Goal: Transaction & Acquisition: Purchase product/service

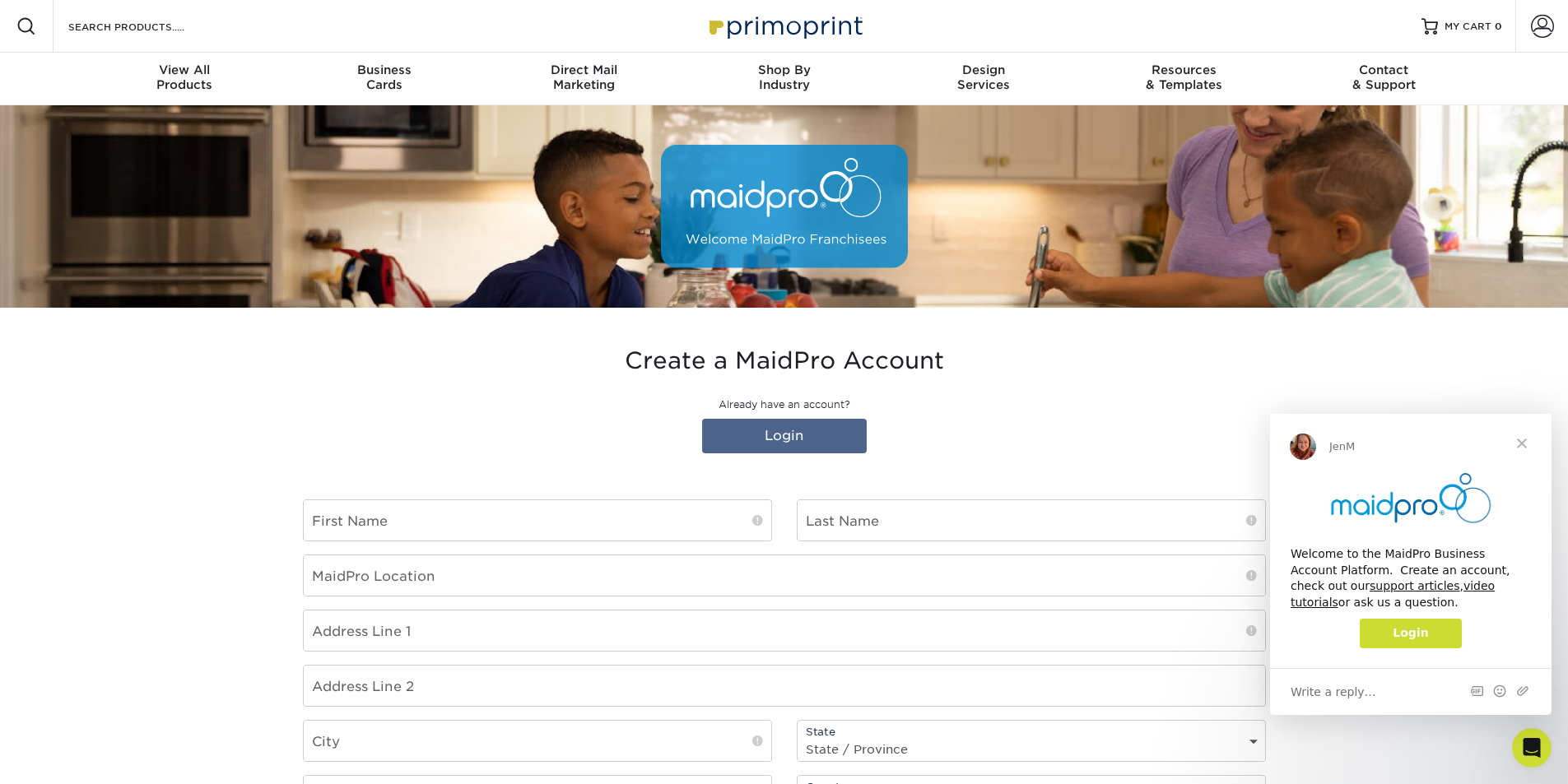
click at [1524, 440] on span "Close" at bounding box center [1522, 443] width 59 height 59
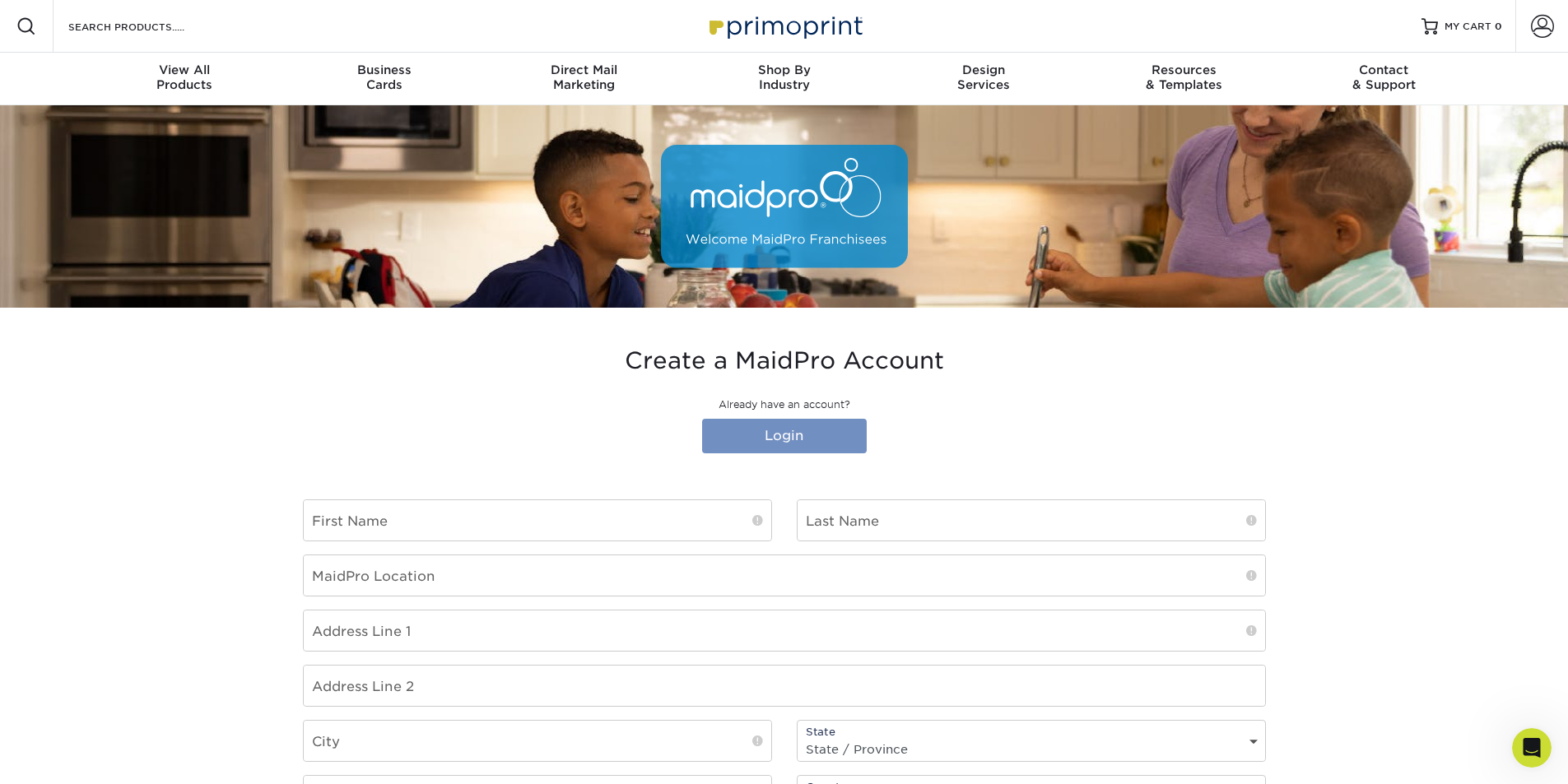
type input "rthigpen@maidpro.com"
click at [776, 432] on link "Login" at bounding box center [784, 435] width 165 height 35
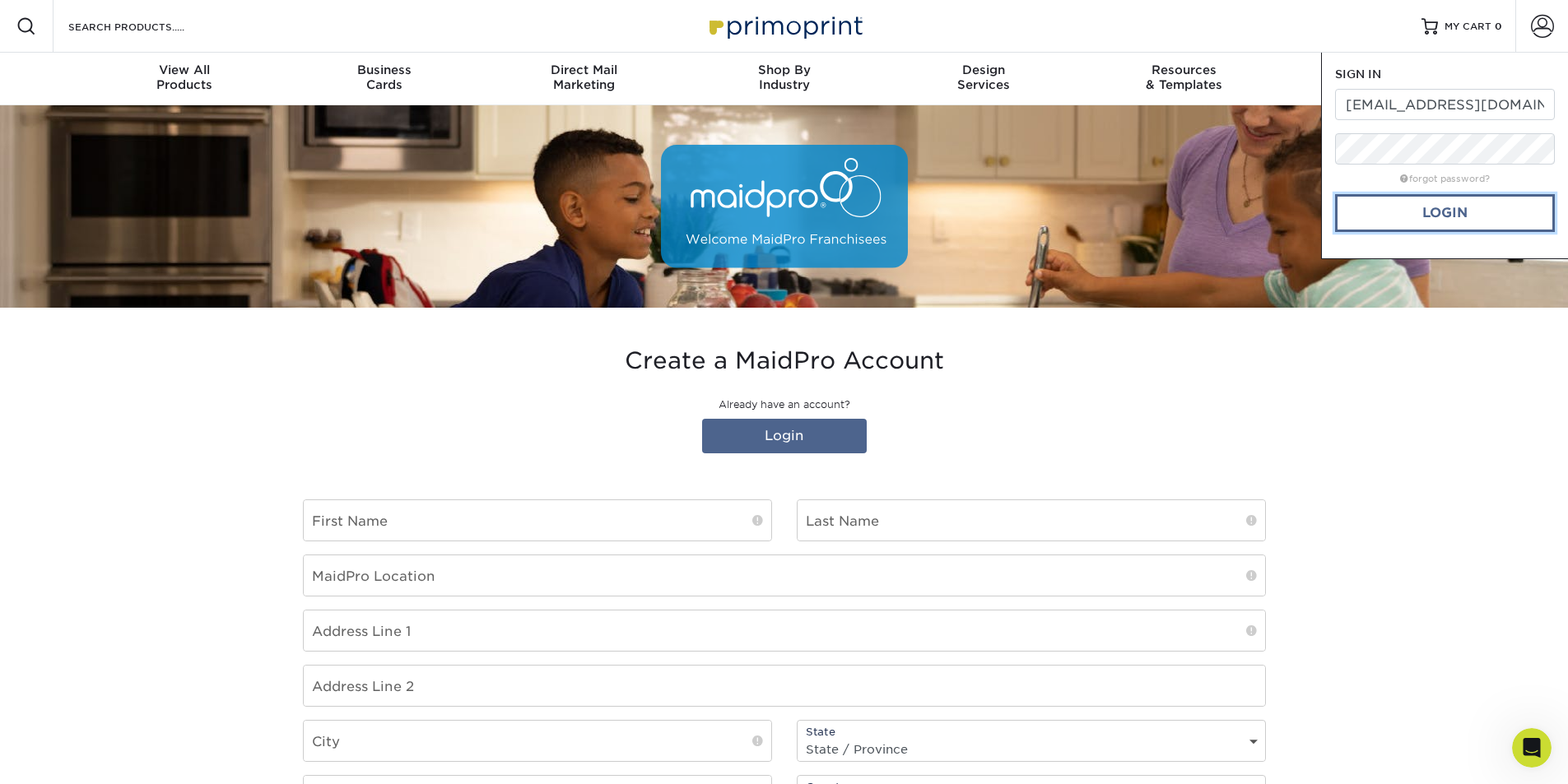
click at [1462, 214] on link "Login" at bounding box center [1445, 213] width 220 height 38
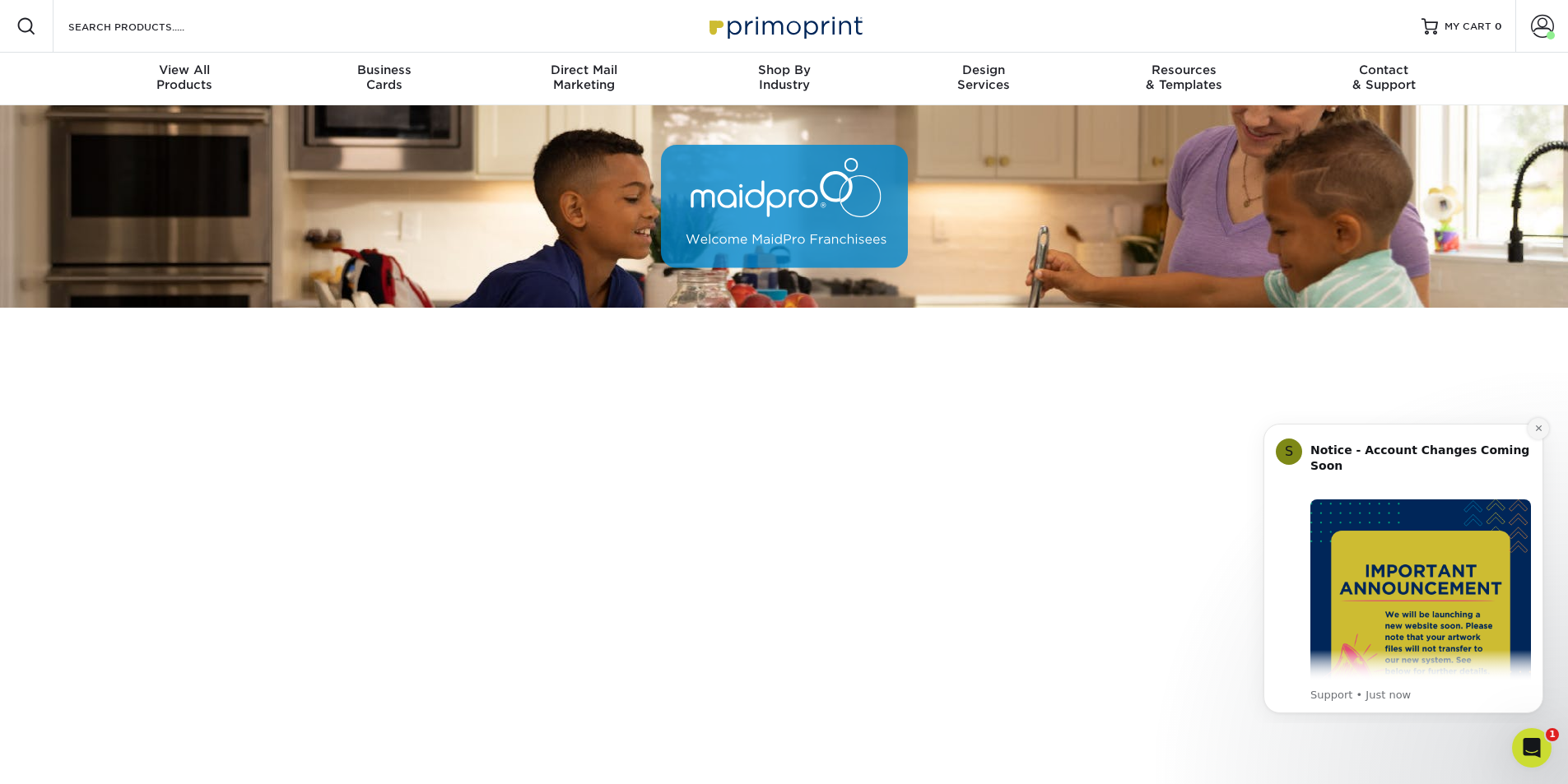
click at [1538, 426] on icon "Dismiss notification" at bounding box center [1538, 428] width 9 height 9
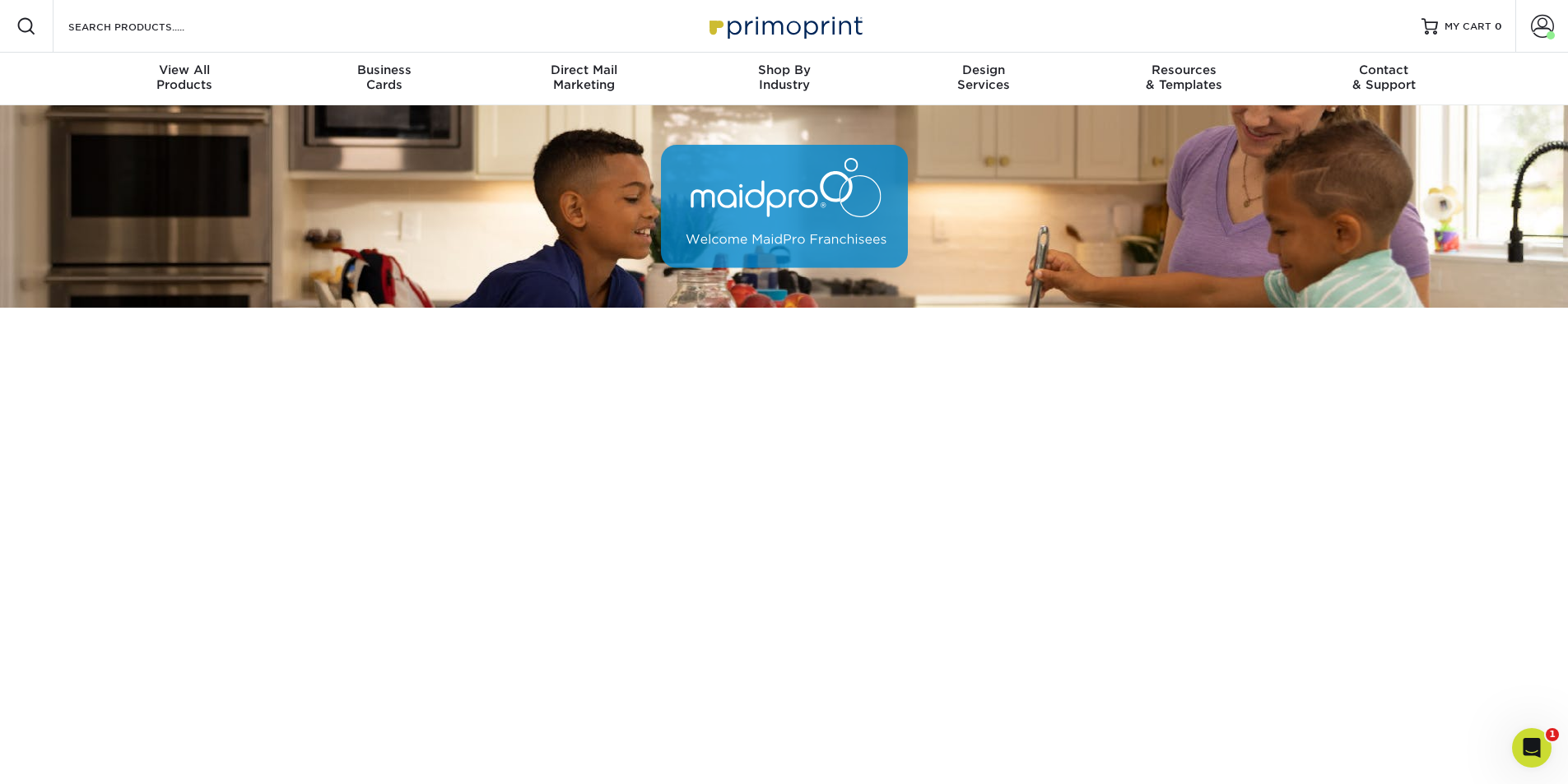
scroll to position [356, 0]
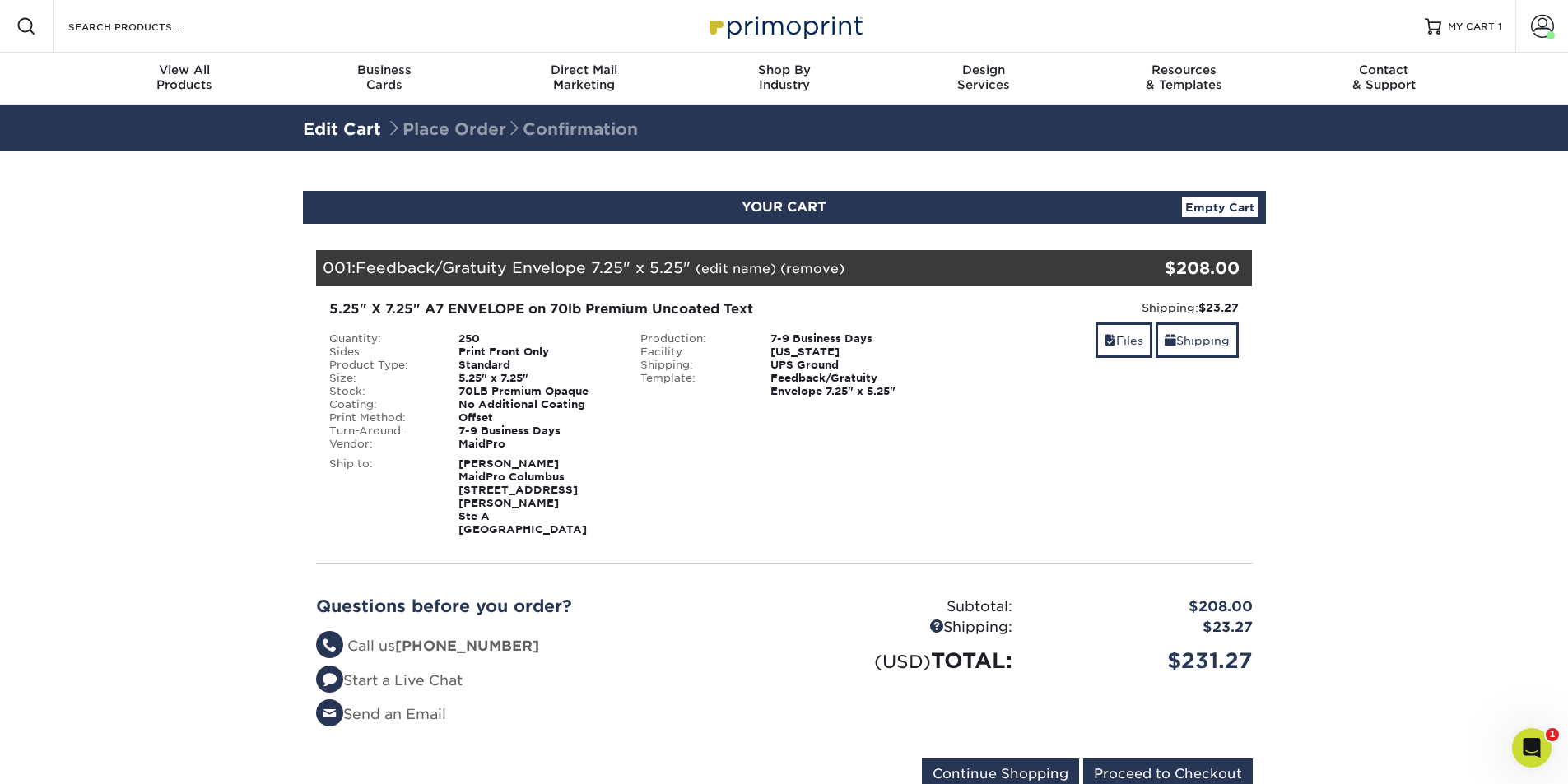
click at [159, 551] on section "YOUR CART Empty Cart Your Cart is Empty MaidPro Products View Account Active Or…" at bounding box center [784, 500] width 1568 height 698
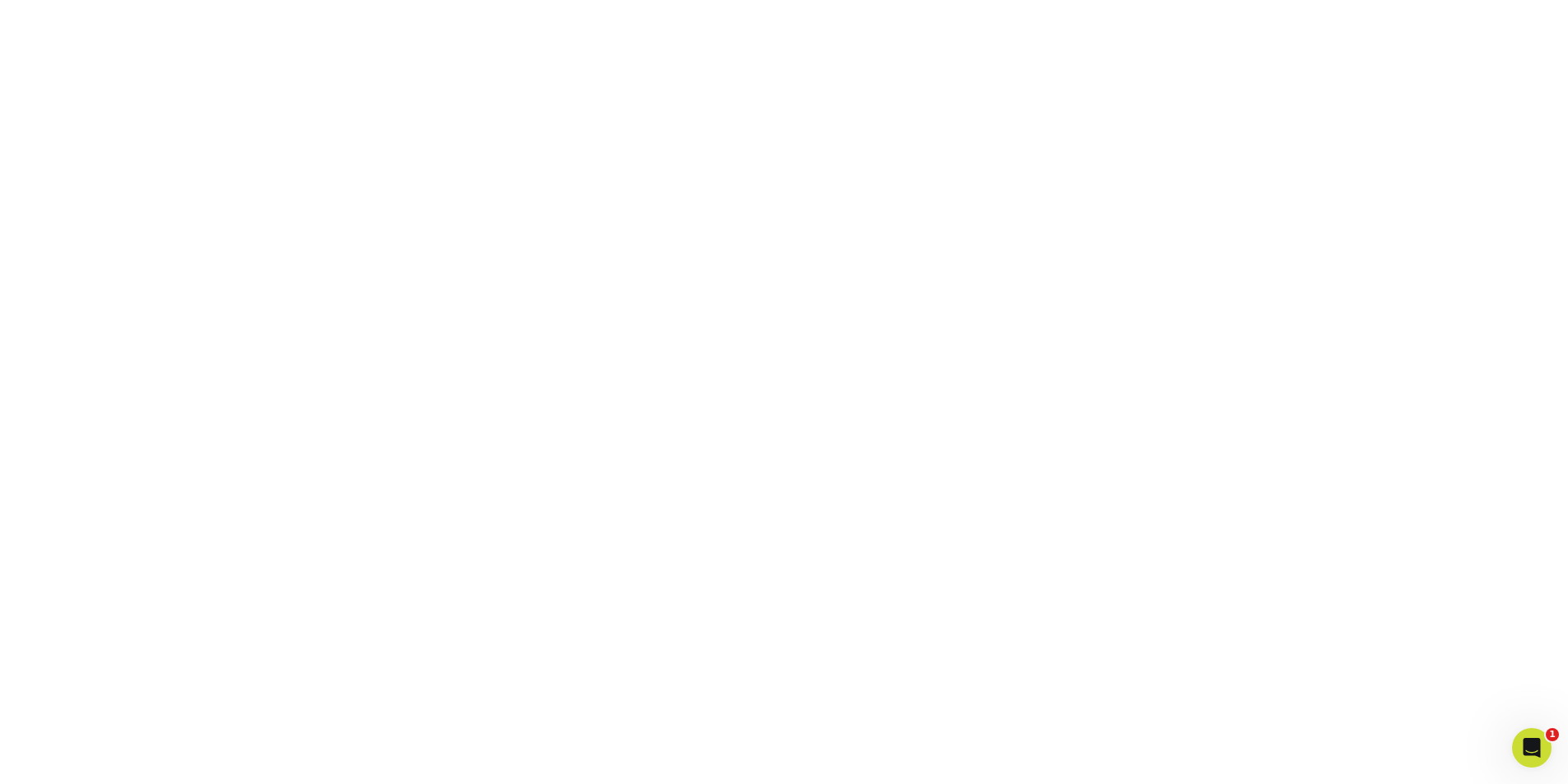
scroll to position [664, 0]
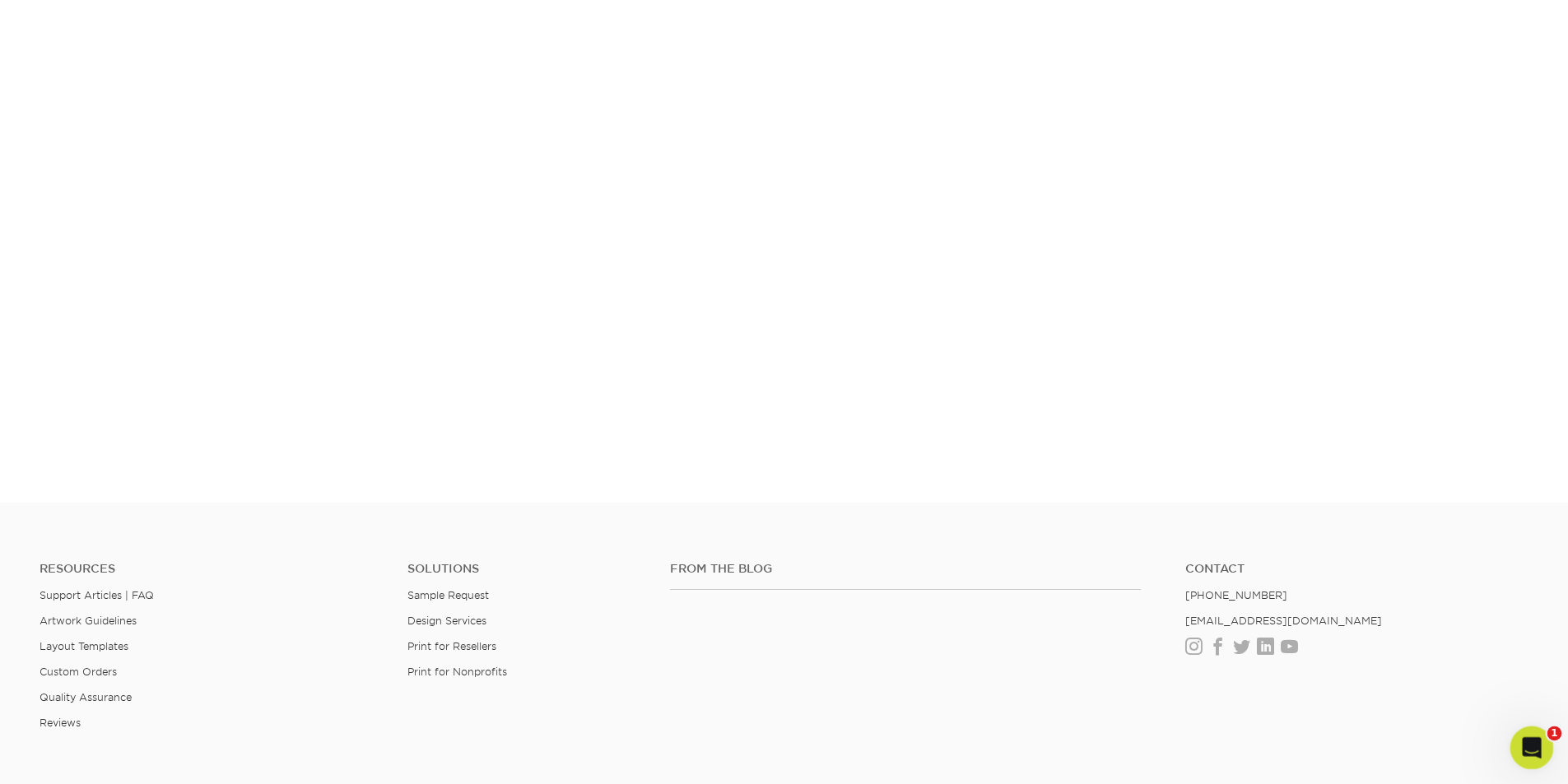
click at [1525, 736] on icon "Open Intercom Messenger" at bounding box center [1530, 746] width 27 height 27
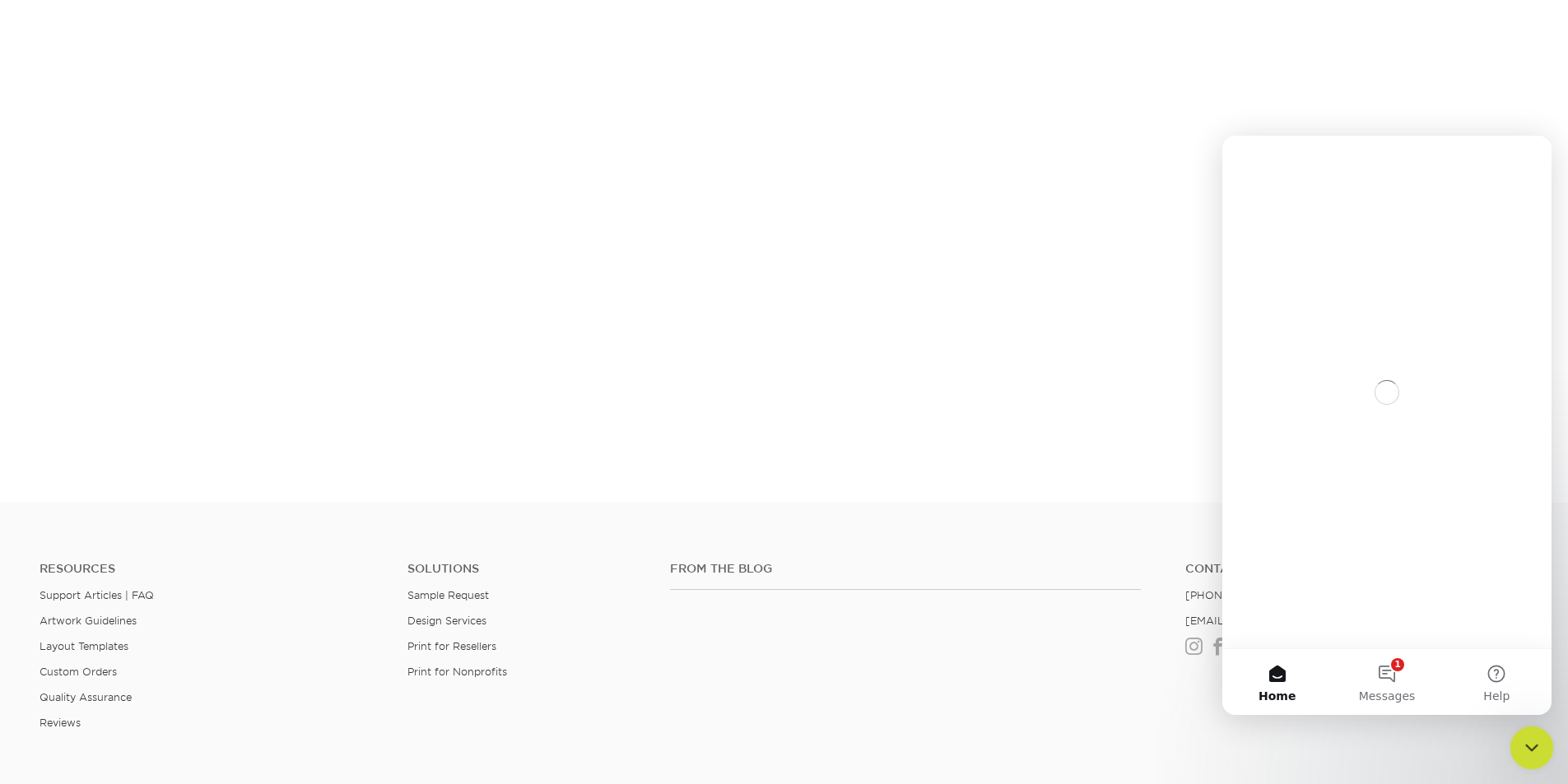
scroll to position [0, 0]
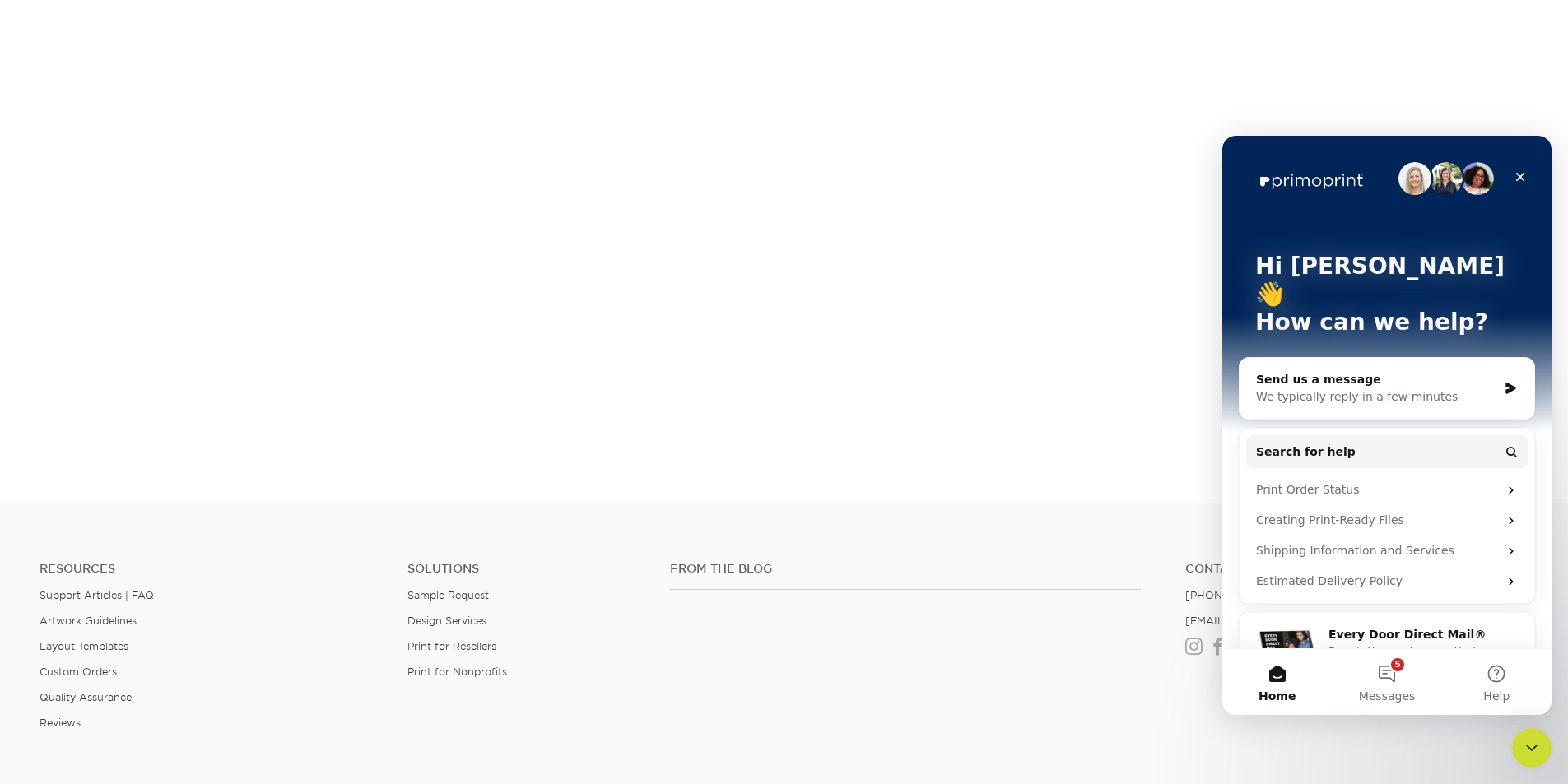
click at [1288, 371] on div "Send us a message" at bounding box center [1377, 380] width 241 height 17
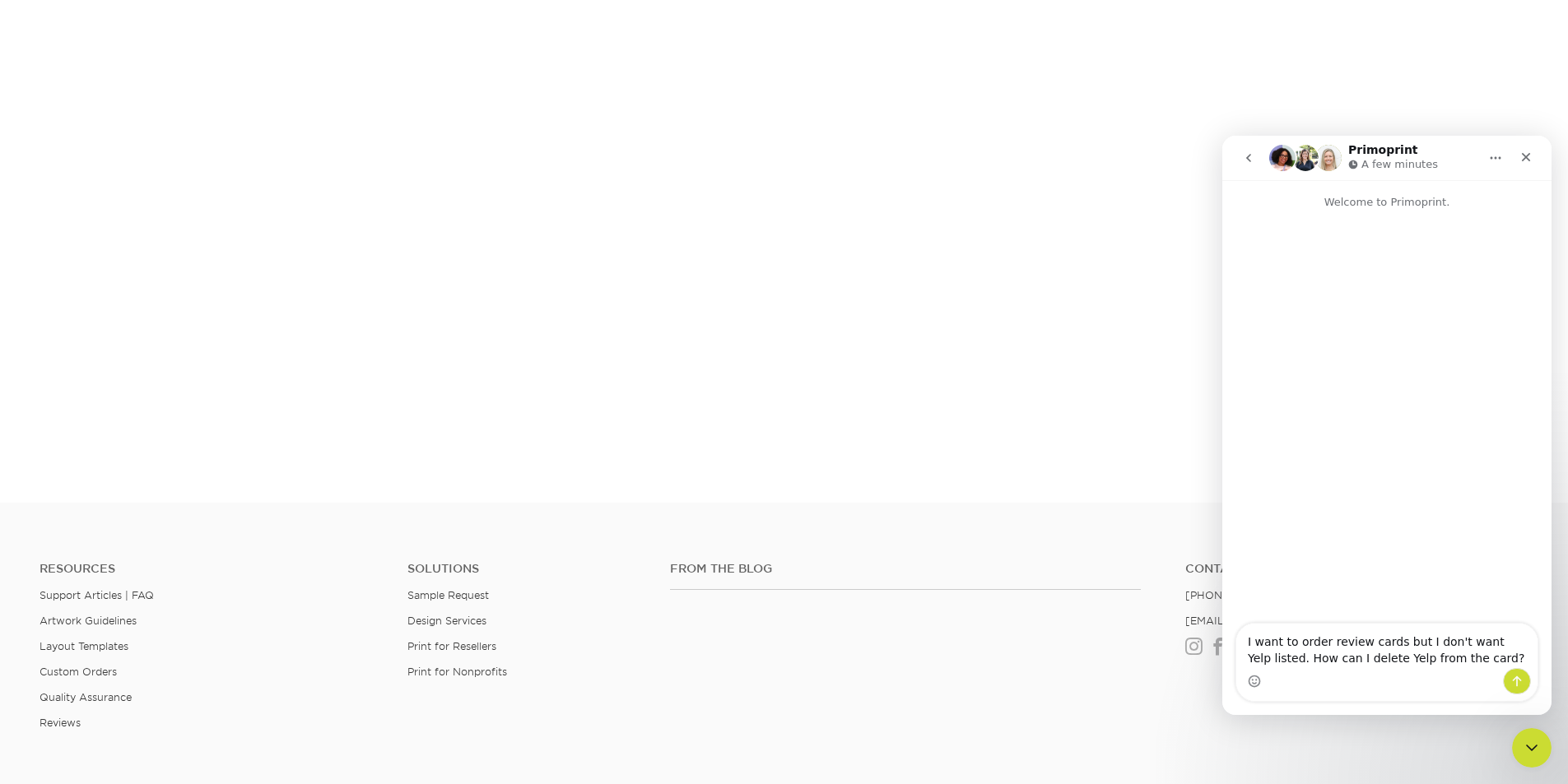
type textarea "I want to order review cards but I don't want Yelp listed. How can I delete Yel…"
click at [1516, 682] on icon "Send a message…" at bounding box center [1517, 681] width 14 height 14
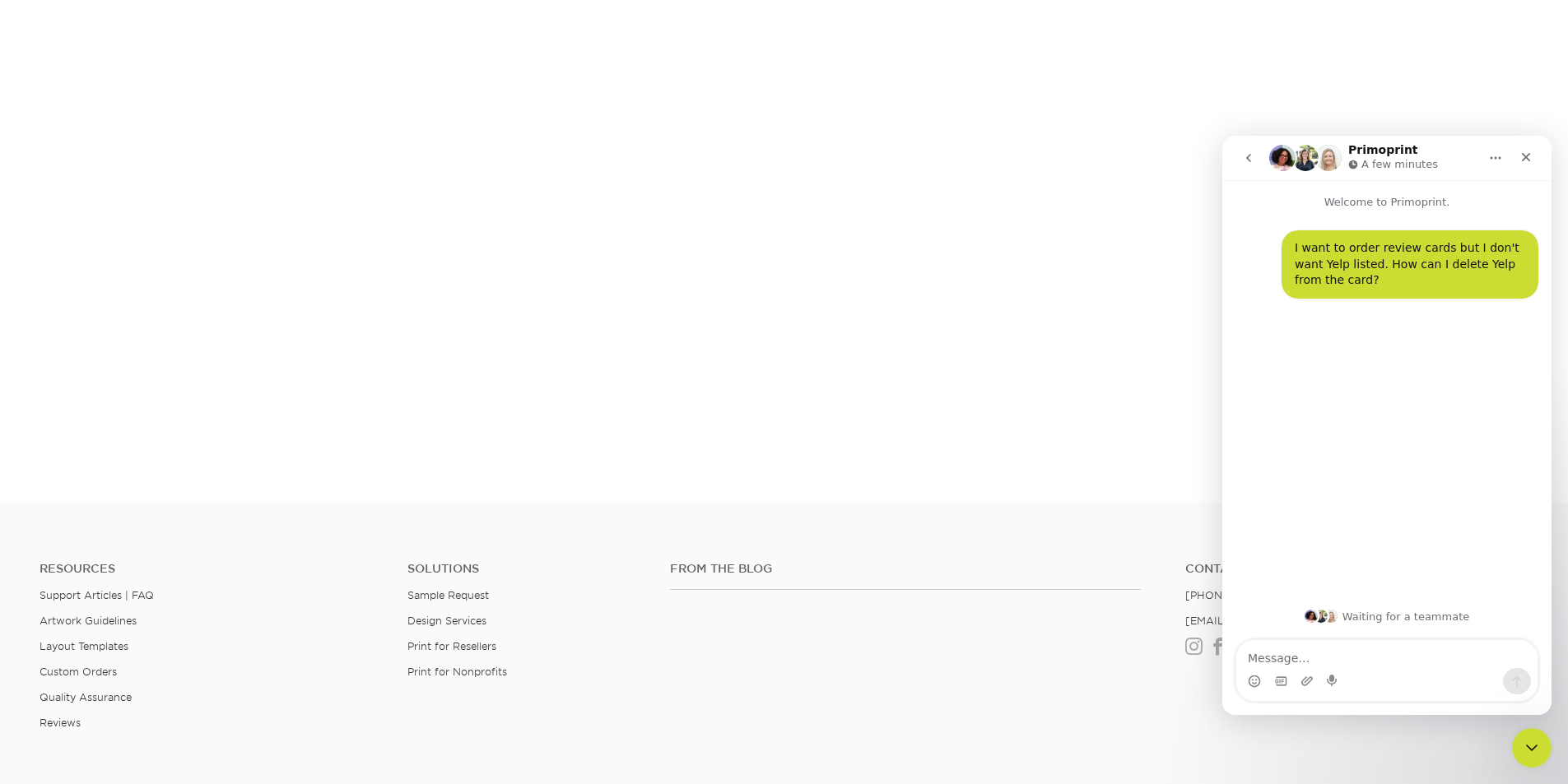
scroll to position [308, 0]
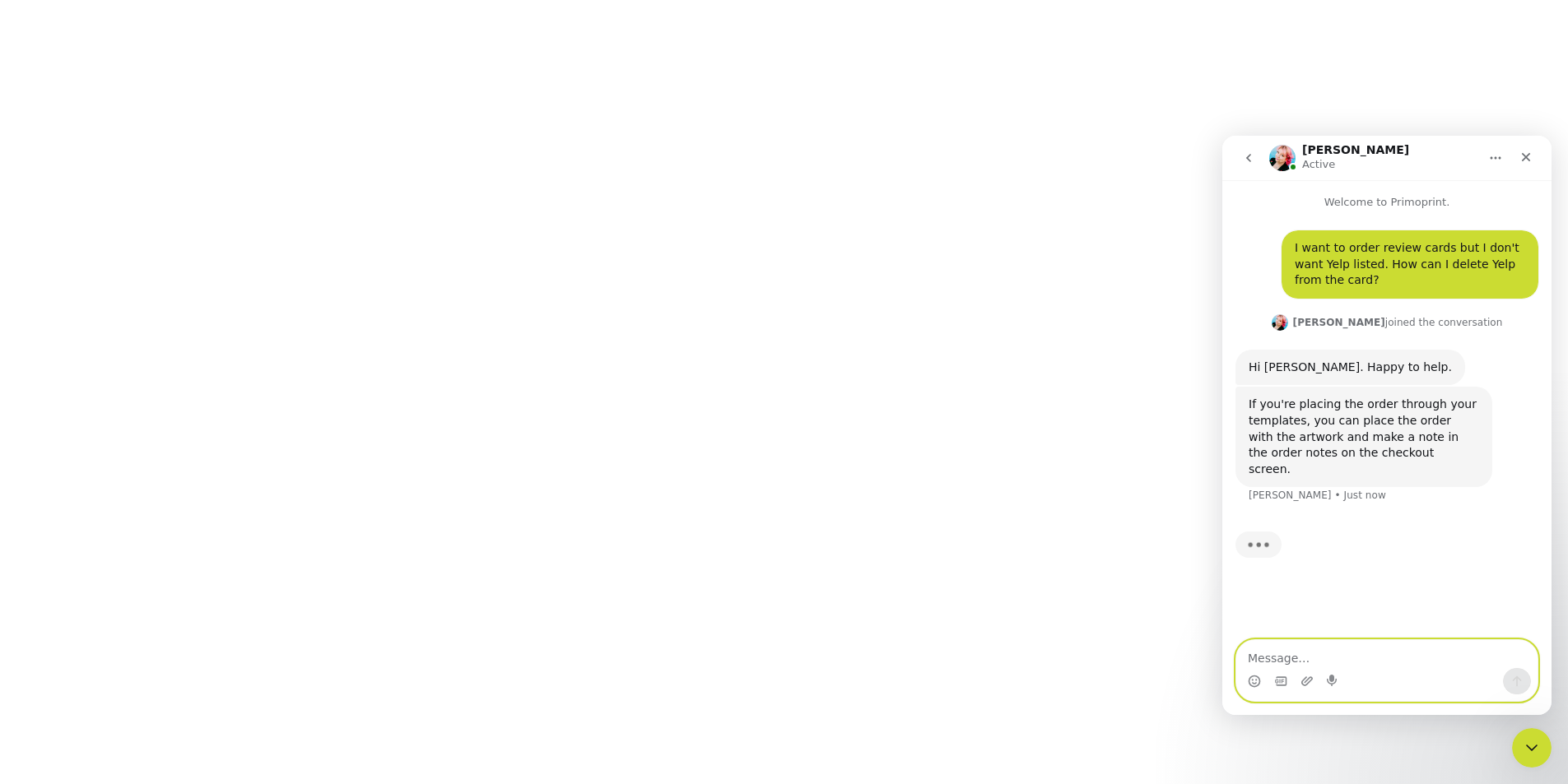
click at [1269, 665] on textarea "Message…" at bounding box center [1386, 654] width 301 height 28
type textarea "ok. thanks"
click at [1522, 681] on icon "Send a message…" at bounding box center [1517, 681] width 14 height 14
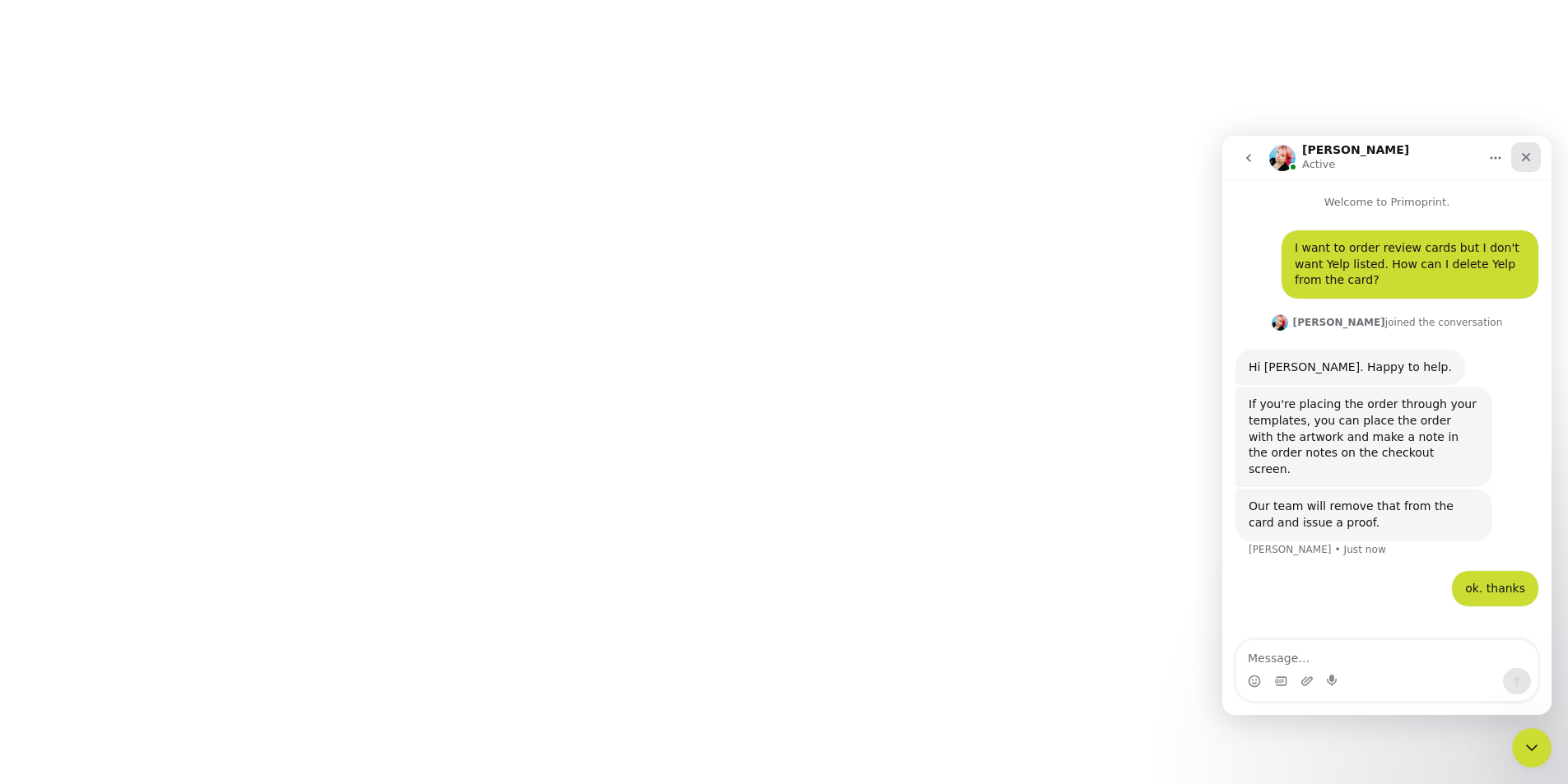
click at [1531, 155] on icon "Close" at bounding box center [1527, 157] width 14 height 14
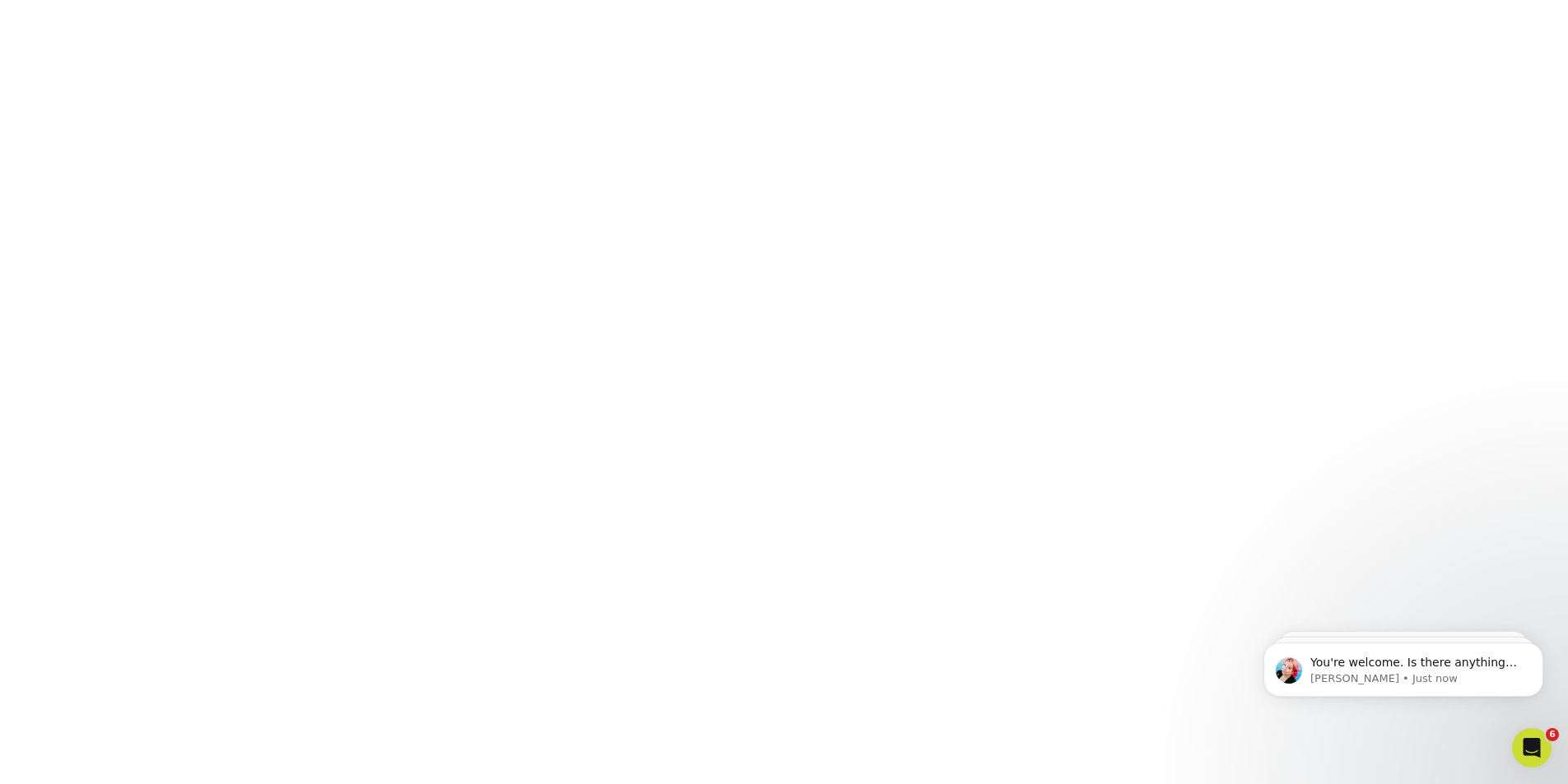
scroll to position [34, 0]
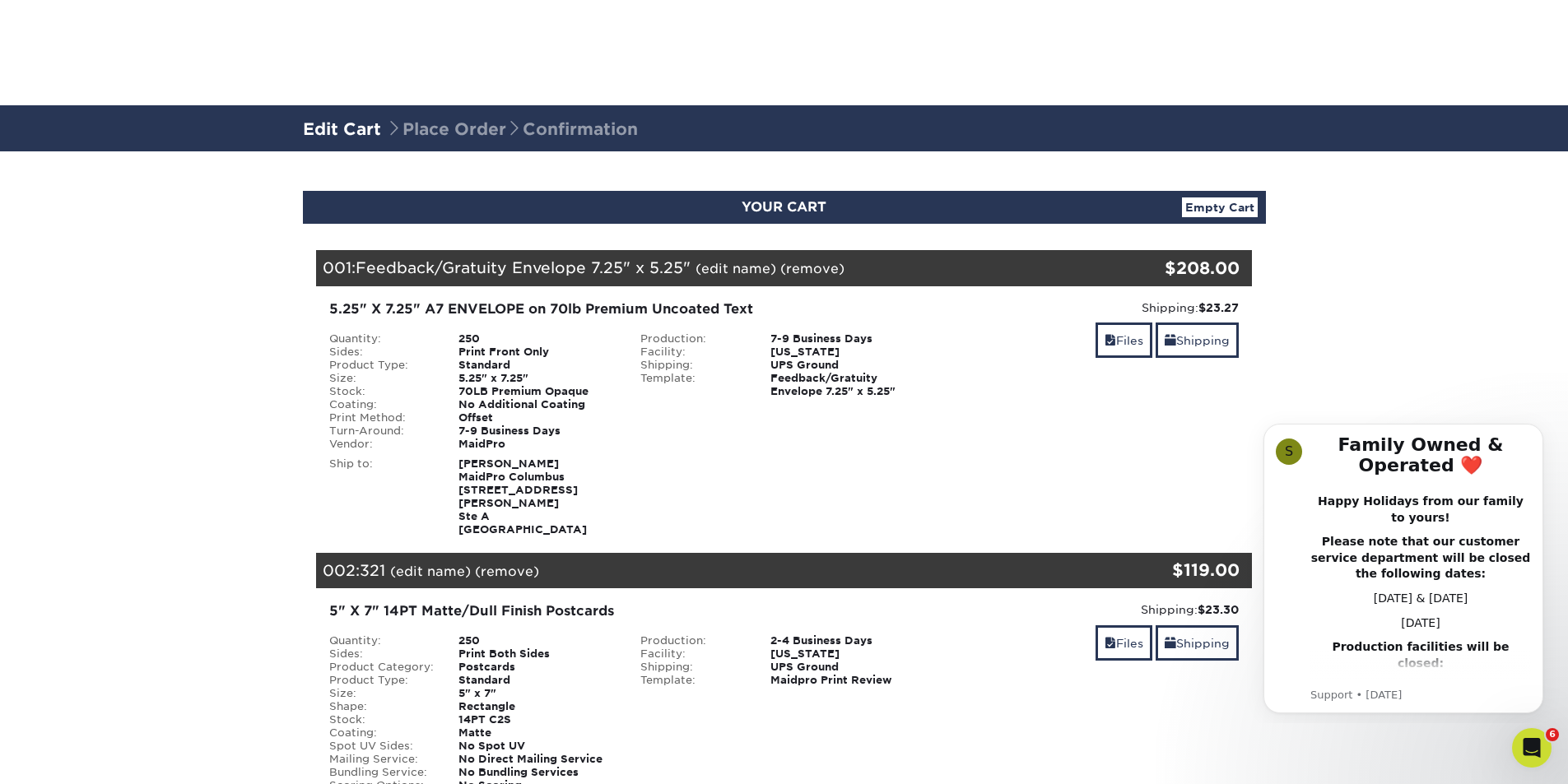
scroll to position [356, 0]
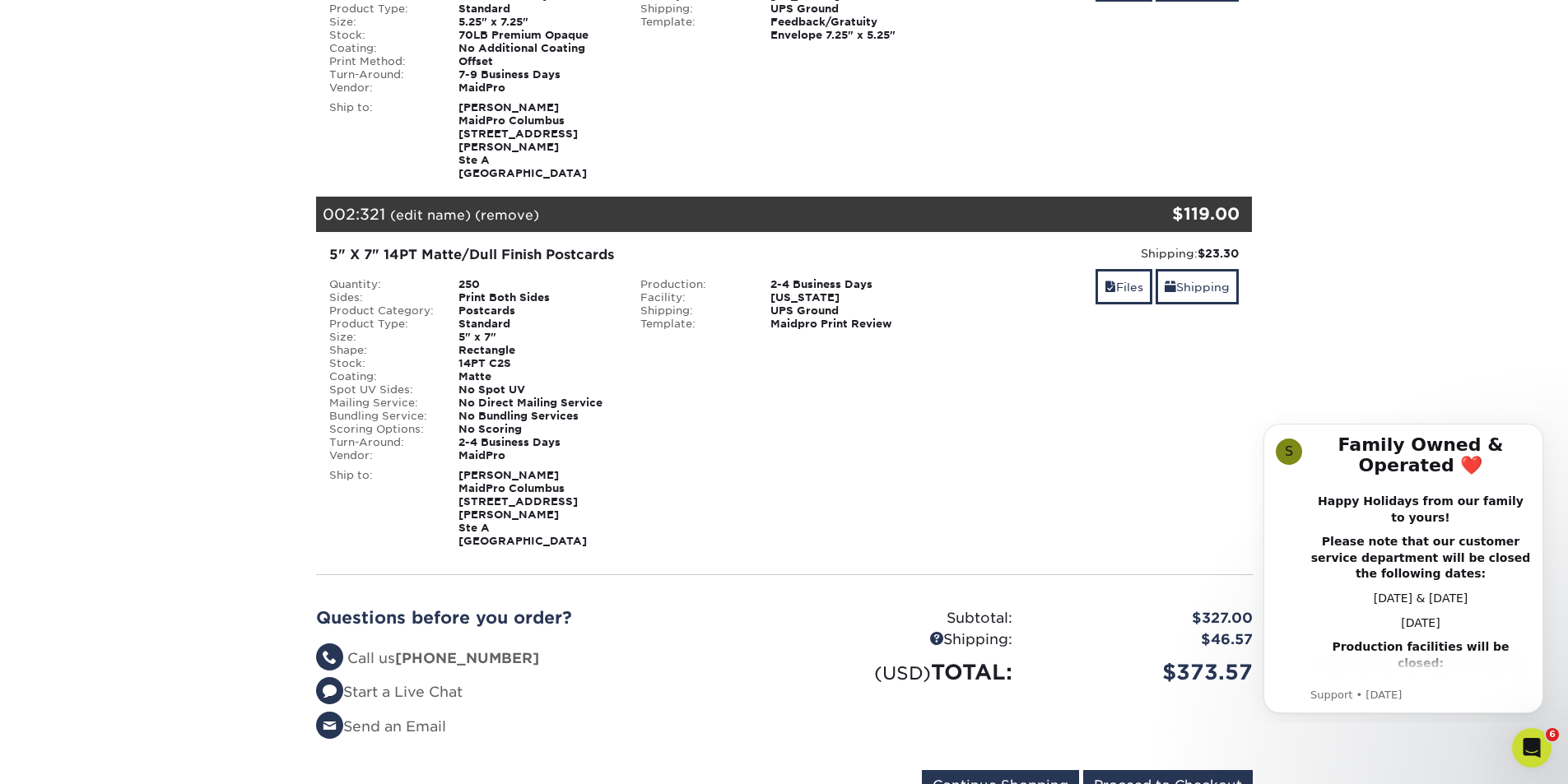
click at [1510, 375] on section "YOUR CART Empty Cart Your Cart is Empty MaidPro Products View Account Active Or…" at bounding box center [784, 327] width 1568 height 1066
click at [817, 405] on div "Production: 2-4 Business Days Facility: Florida Shipping: UPS Ground Template: …" at bounding box center [784, 370] width 312 height 184
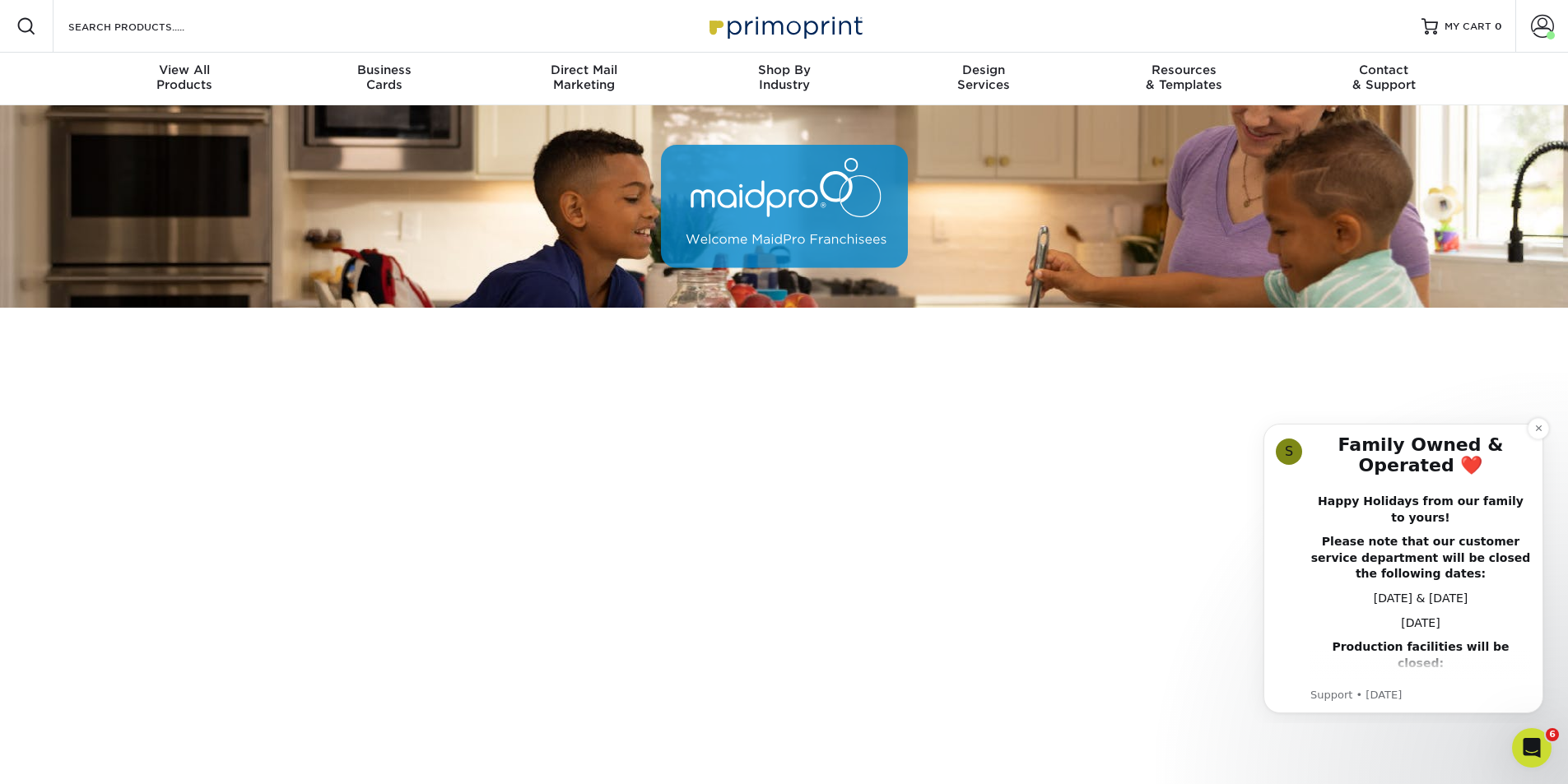
click at [1306, 522] on div "S Family Owned & Operated ❤️ Happy Holidays from our family to yours! Please no…" at bounding box center [1403, 569] width 255 height 268
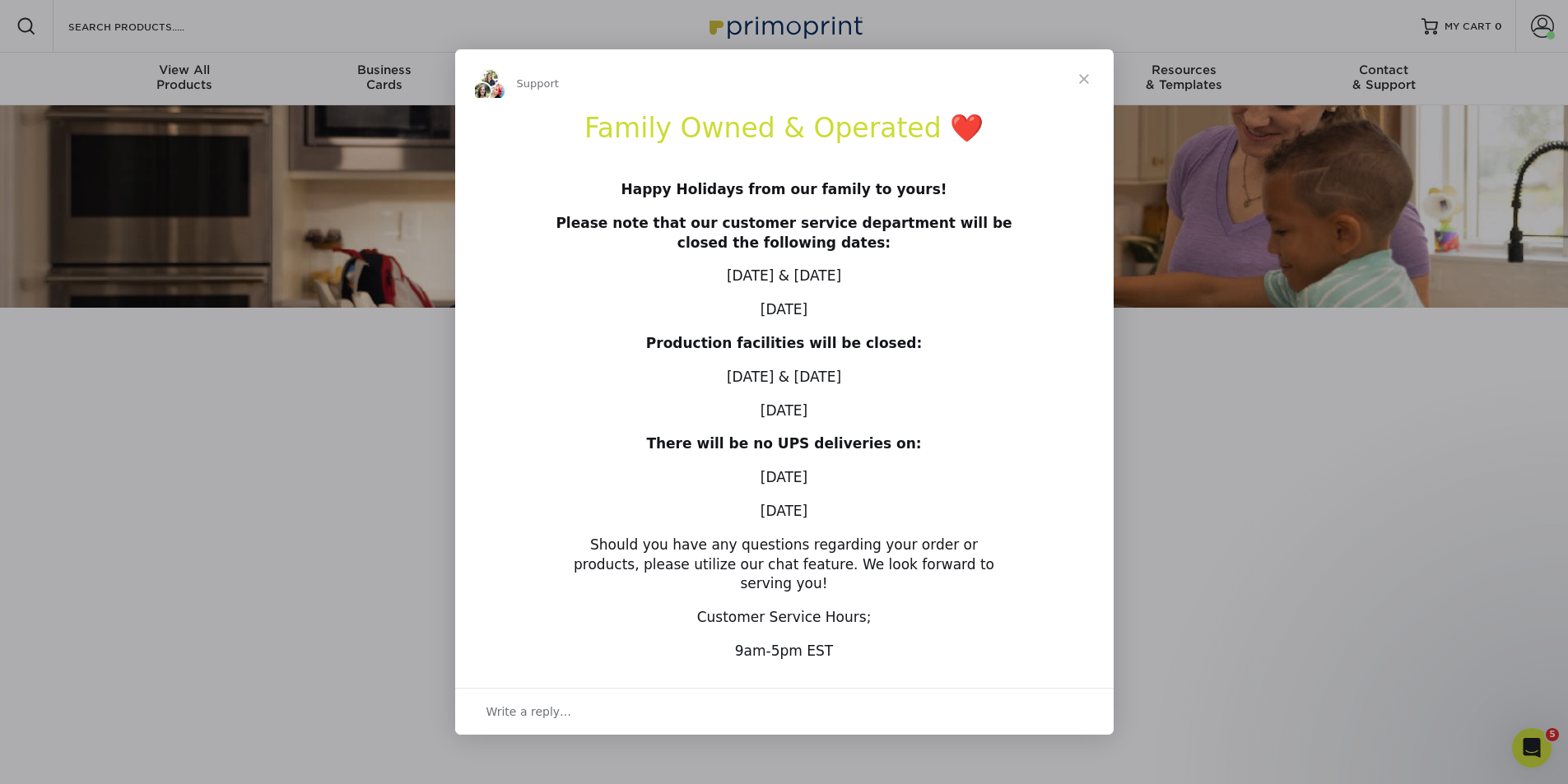
click at [1082, 89] on span "Close" at bounding box center [1084, 78] width 59 height 59
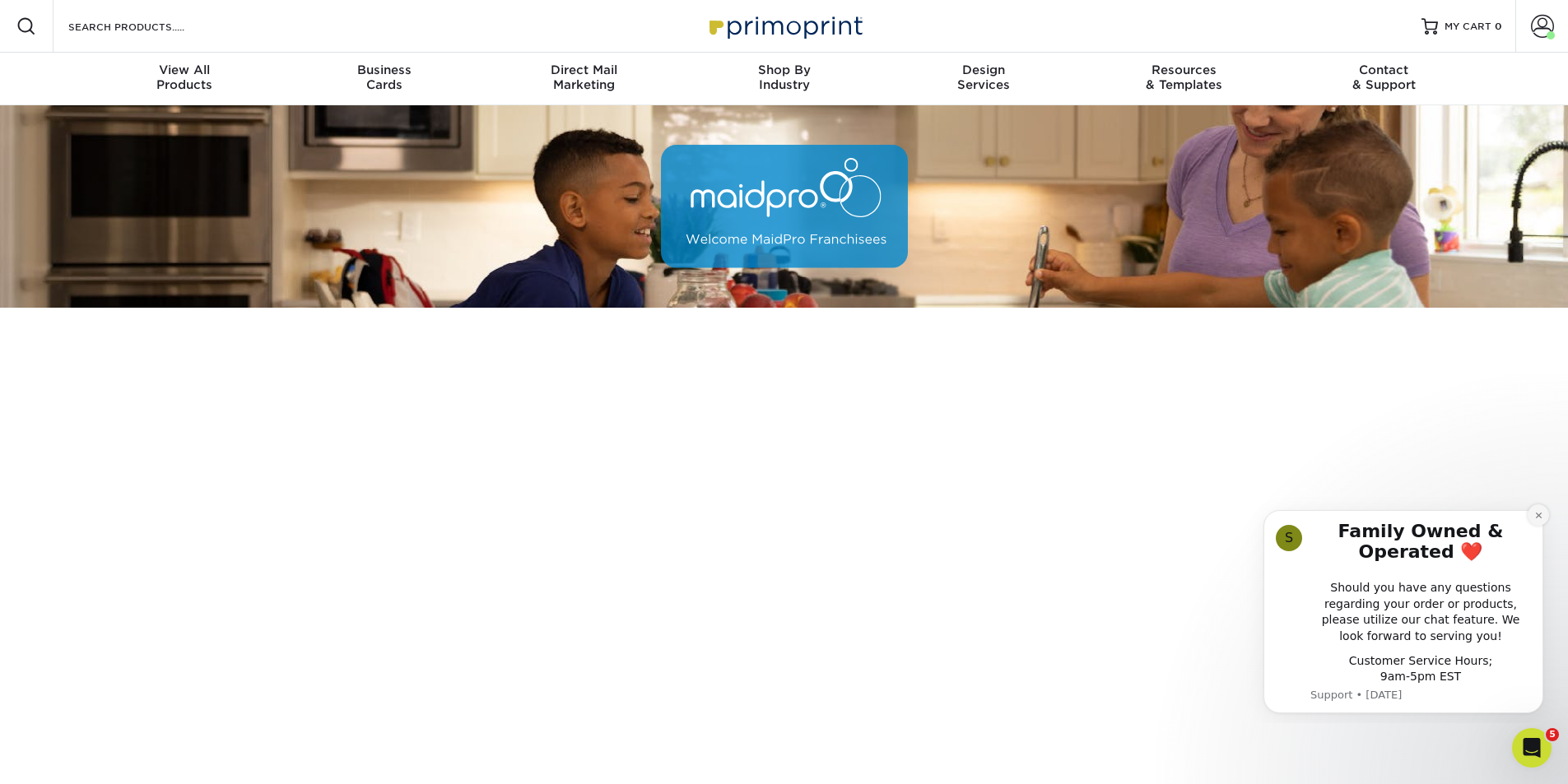
click at [1535, 514] on icon "Dismiss notification" at bounding box center [1538, 515] width 9 height 9
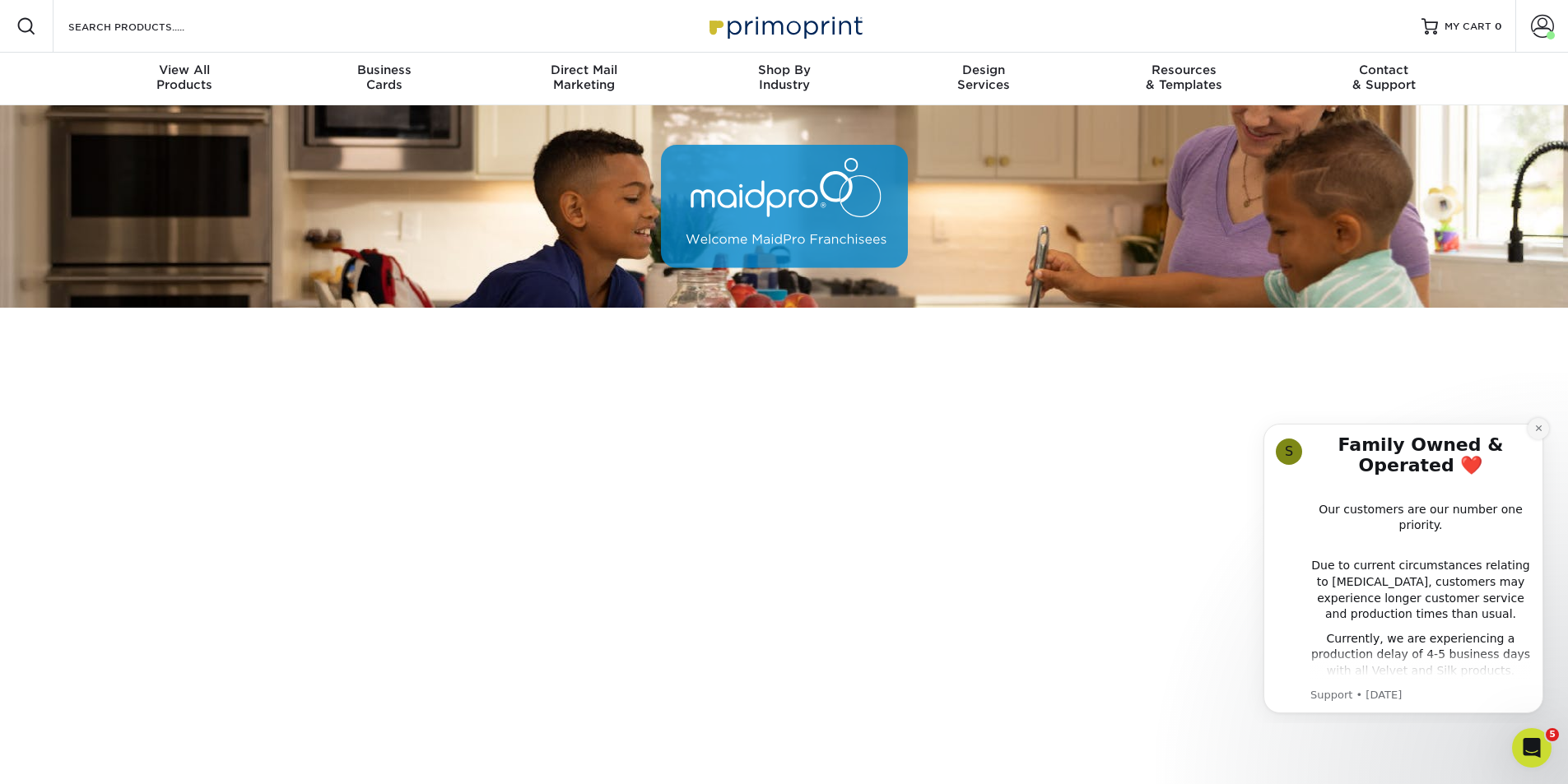
click at [1544, 425] on button "Dismiss notification" at bounding box center [1538, 428] width 21 height 21
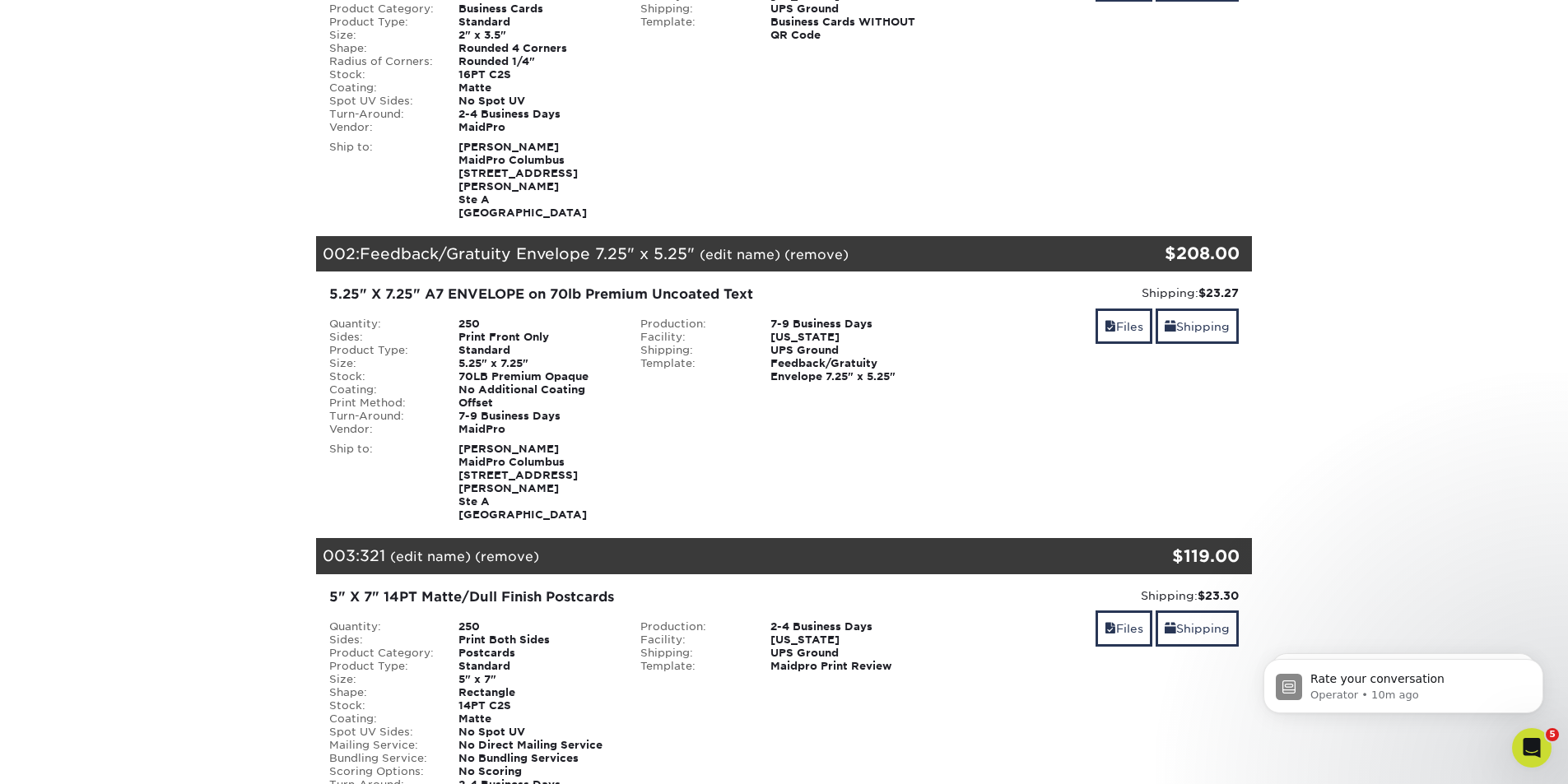
scroll to position [713, 0]
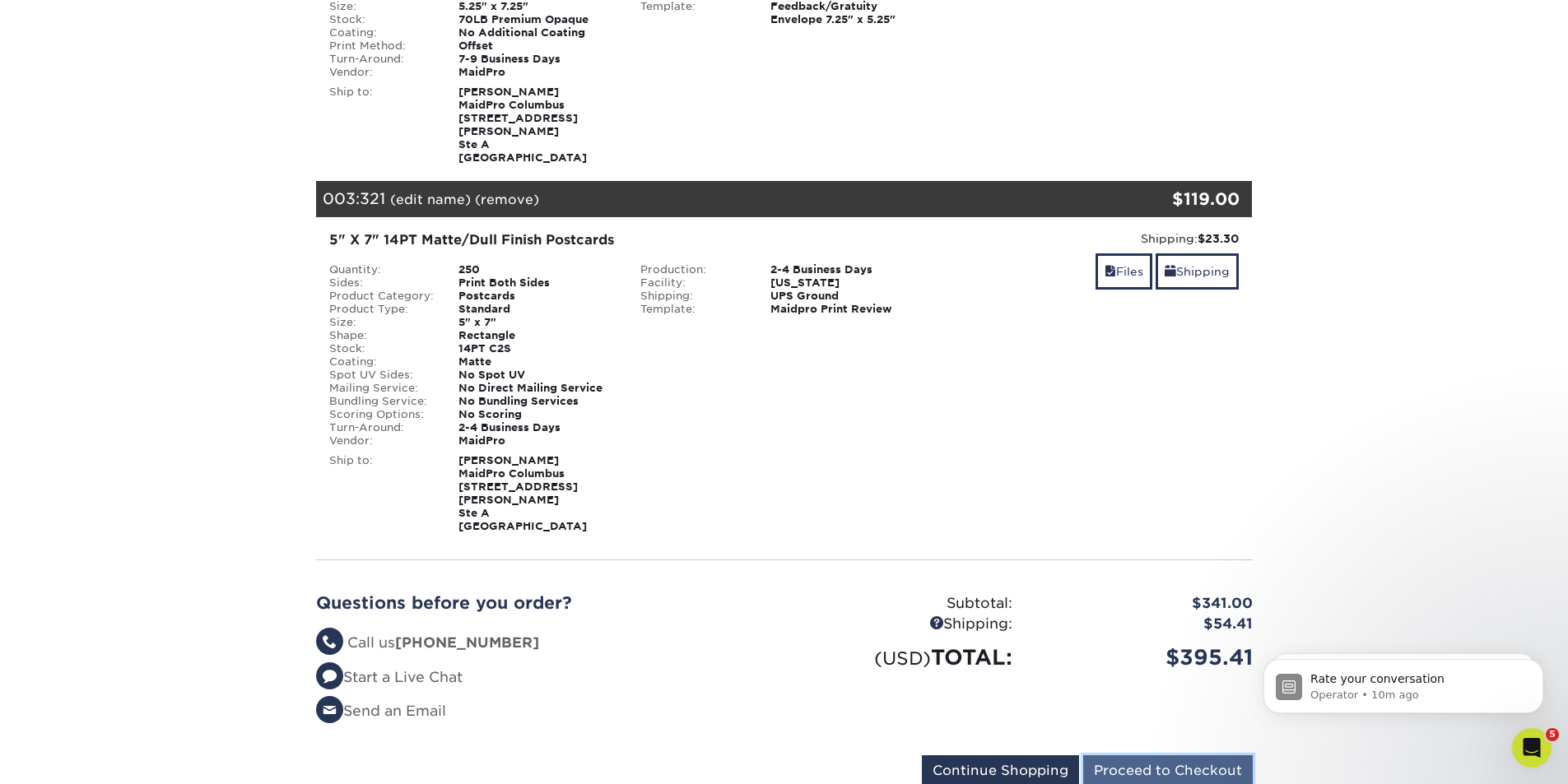
click at [1185, 755] on input "Proceed to Checkout" at bounding box center [1168, 770] width 170 height 31
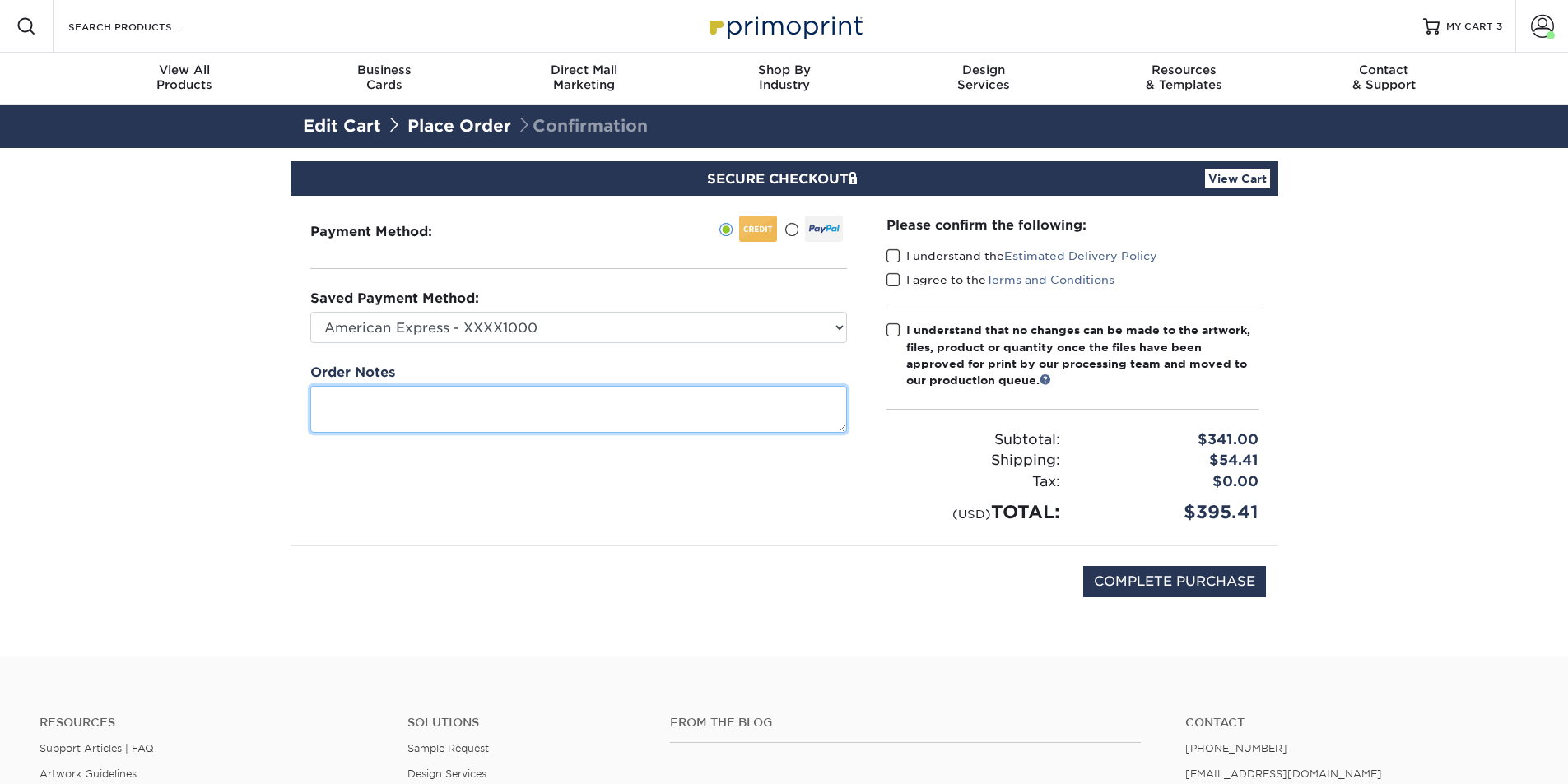
click at [316, 403] on textarea at bounding box center [579, 409] width 537 height 47
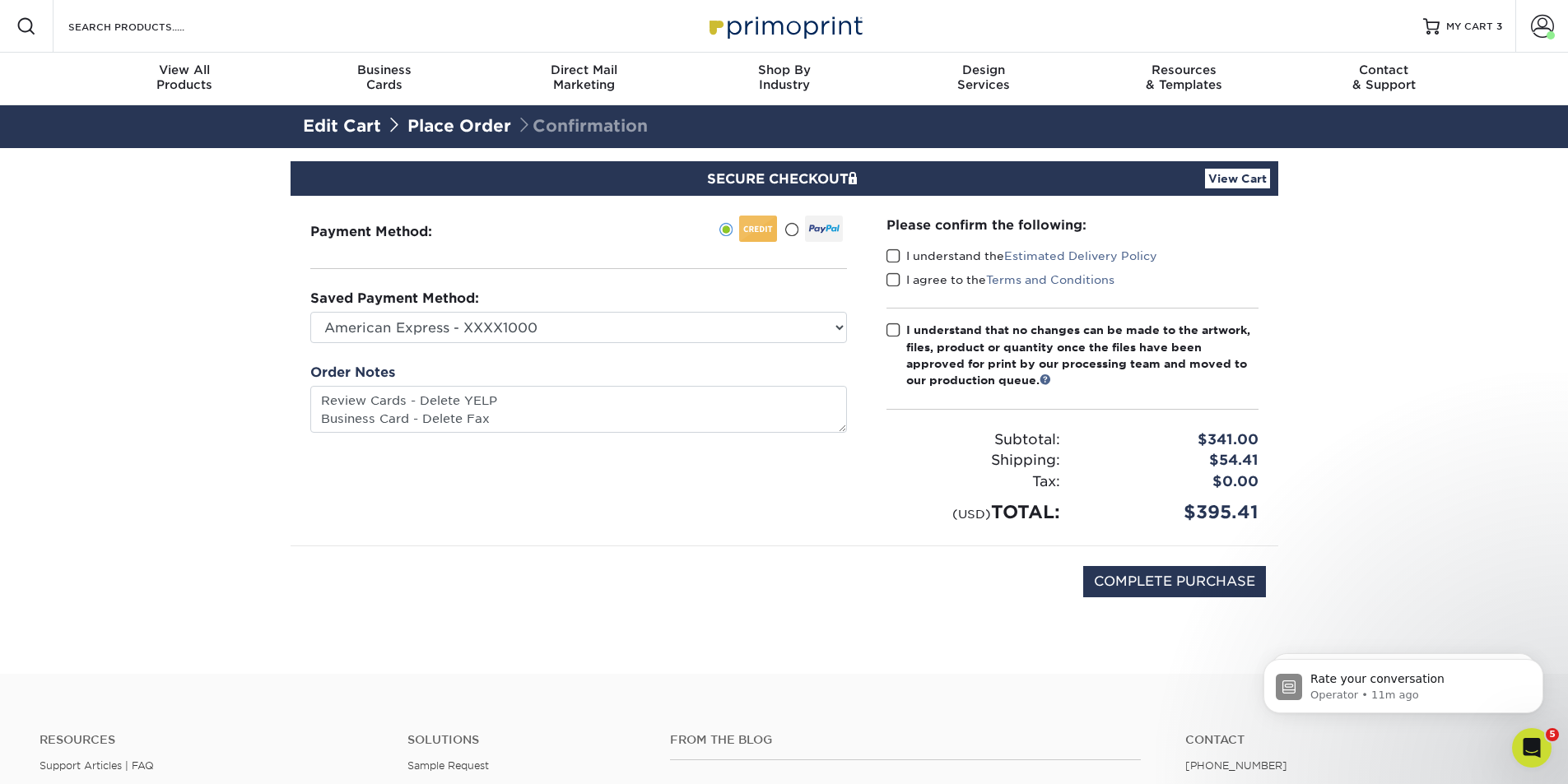
type textarea "Review Cards Delete YELP Business Card Delete Fax"
click at [484, 255] on div "Payment Method:" at bounding box center [578, 370] width 576 height 349
click at [841, 326] on select "American Express - XXXX1000 American Express - XXXX2008 American Express - XXXX…" at bounding box center [579, 327] width 537 height 31
select select "57825"
click at [311, 312] on select "American Express - XXXX1000 American Express - XXXX2008 American Express - XXXX…" at bounding box center [579, 327] width 537 height 31
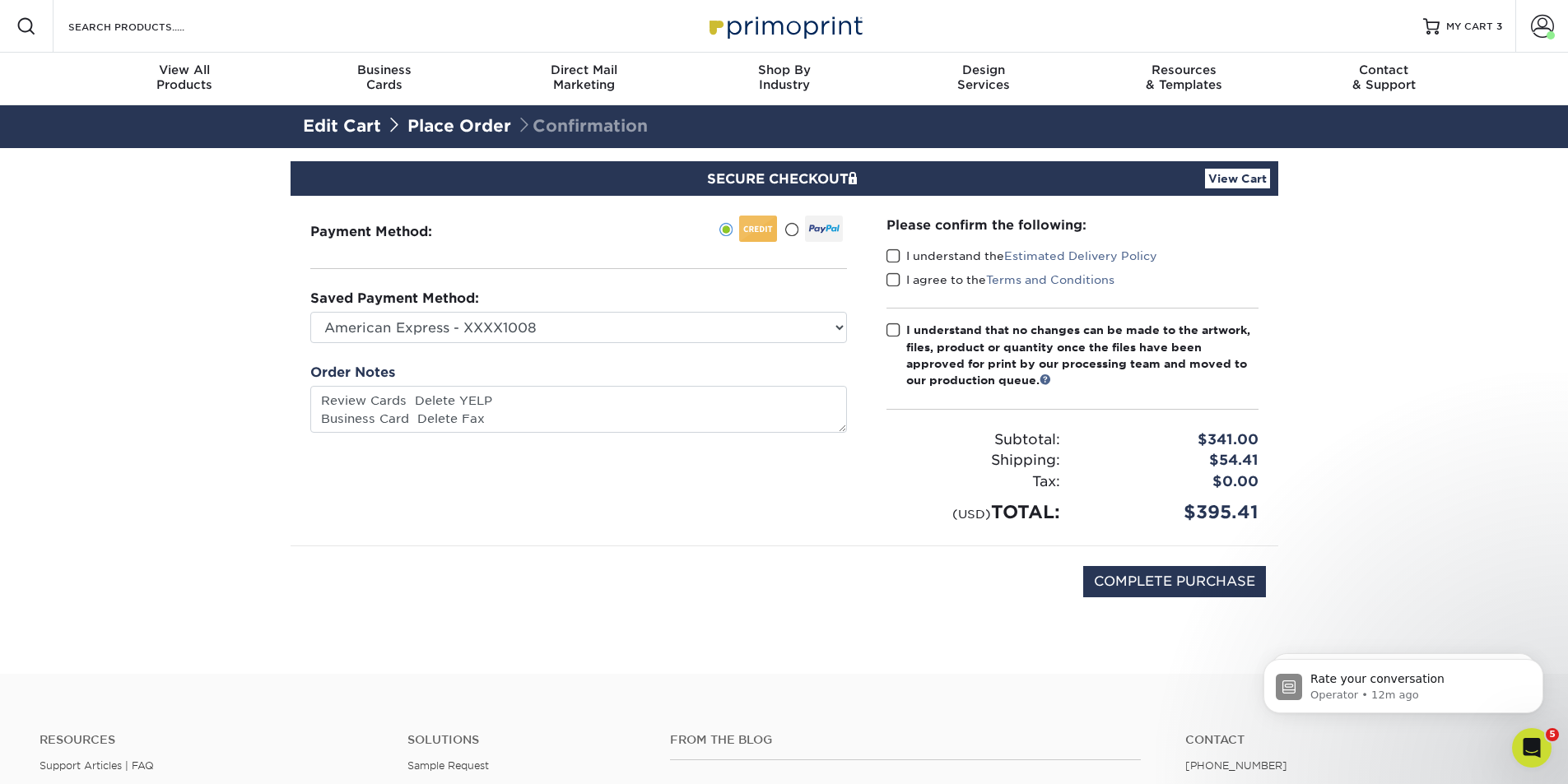
click at [893, 257] on span at bounding box center [893, 256] width 14 height 16
click at [0, 0] on input "I understand the Estimated Delivery Policy" at bounding box center [0, 0] width 0 height 0
click at [893, 279] on span at bounding box center [893, 280] width 14 height 16
click at [0, 0] on input "I agree to the Terms and Conditions" at bounding box center [0, 0] width 0 height 0
click at [323, 399] on textarea "Review Cards Delete YELP Business Card Delete Fax" at bounding box center [579, 409] width 537 height 47
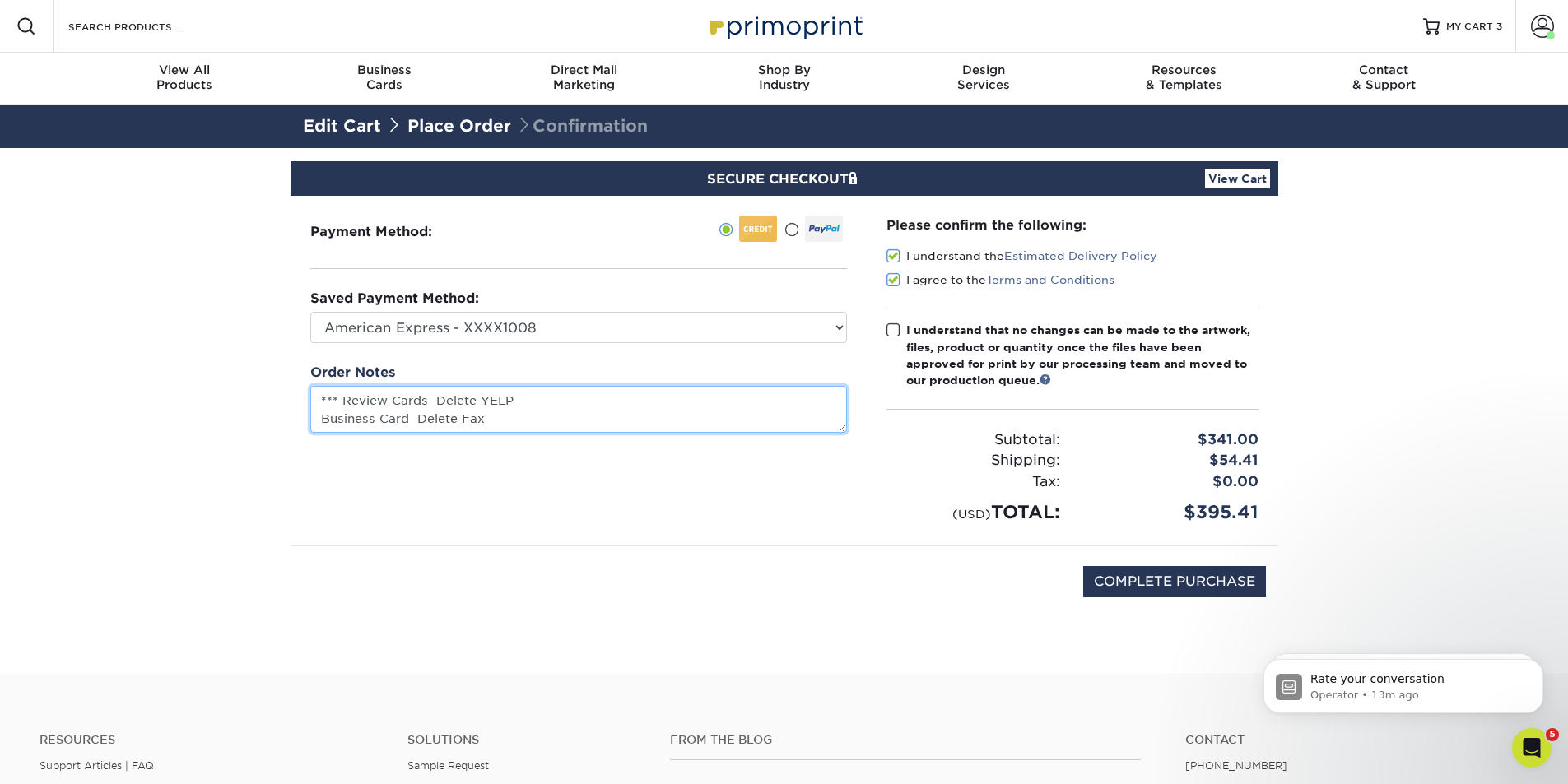
click at [322, 421] on textarea "*** Review Cards Delete YELP Business Card Delete Fax" at bounding box center [579, 409] width 537 height 47
click at [531, 402] on textarea "*** Review Cards Delete YELP *** Business Card Delete Fax" at bounding box center [579, 409] width 537 height 47
click at [514, 419] on textarea "*** Review Cards Delete YELP *** *** Business Card Delete Fax" at bounding box center [579, 409] width 537 height 47
type textarea "*** Review Cards Delete YELP *** *** Business Card Delete Fax *** Please send n…"
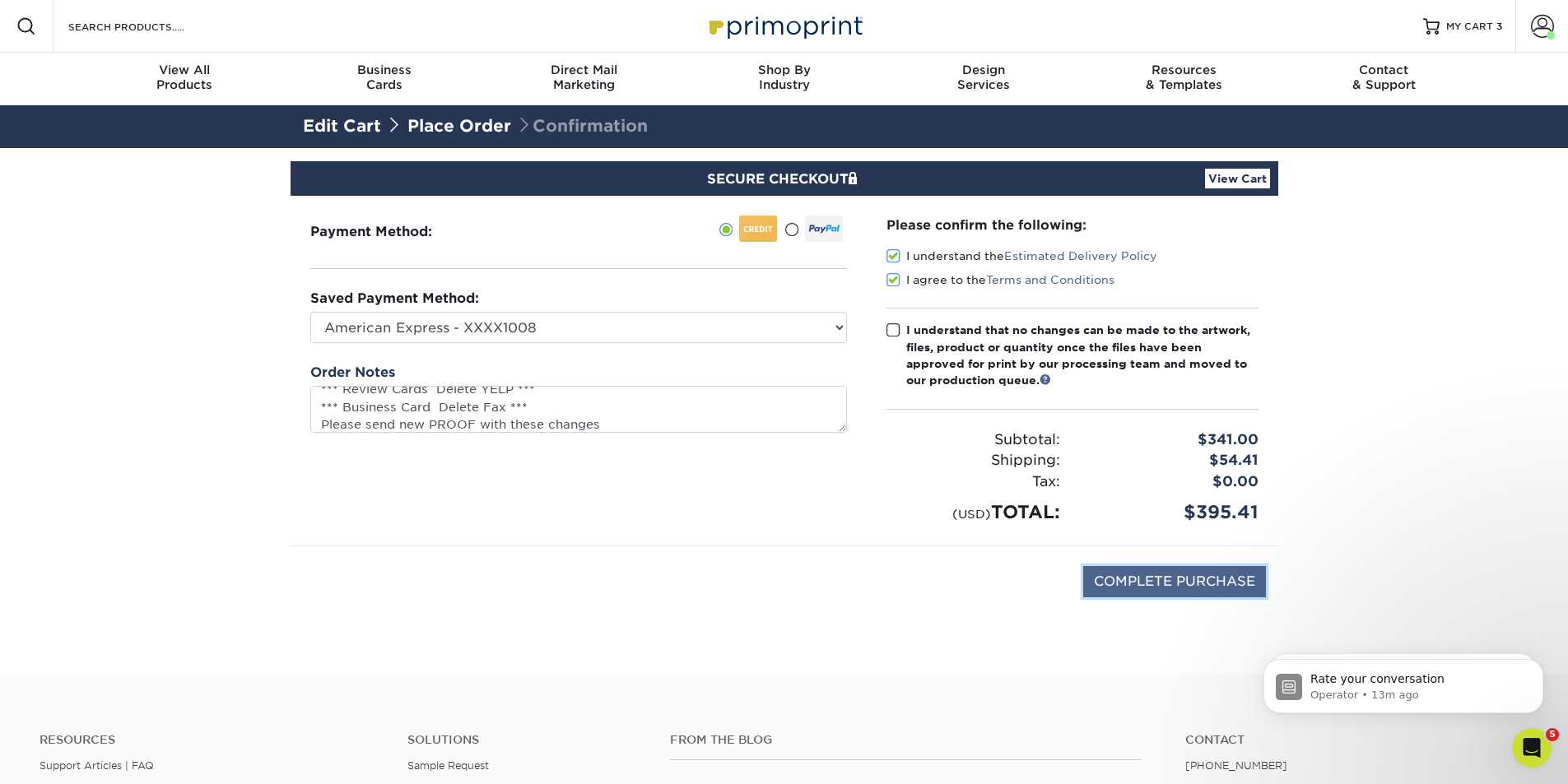
click at [1184, 581] on input "COMPLETE PURCHASE" at bounding box center [1175, 581] width 182 height 31
click at [888, 329] on span at bounding box center [893, 330] width 14 height 16
click at [0, 0] on input "I understand that no changes can be made to the artwork, files, product or quan…" at bounding box center [0, 0] width 0 height 0
click at [1146, 584] on input "COMPLETE PURCHASE" at bounding box center [1175, 581] width 182 height 31
type input "PROCESSING, PLEASE WAIT..."
